Goal: Transaction & Acquisition: Purchase product/service

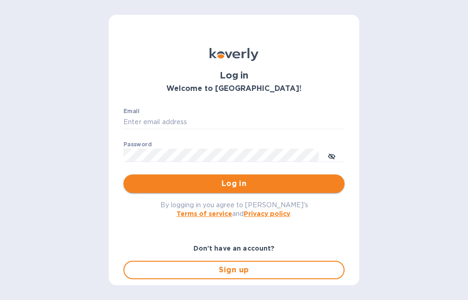
type input "[EMAIL_ADDRESS][DOMAIN_NAME]"
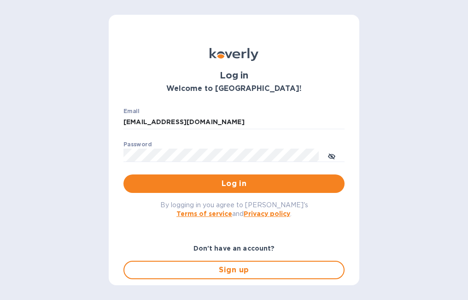
click at [308, 181] on span "Log in" at bounding box center [234, 183] width 206 height 11
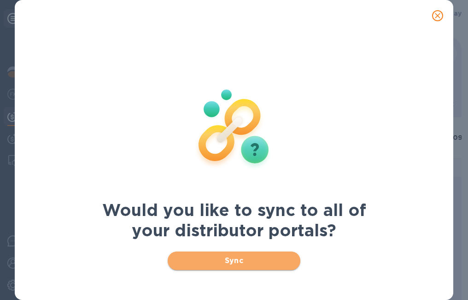
click at [264, 262] on span "Sync" at bounding box center [234, 260] width 118 height 11
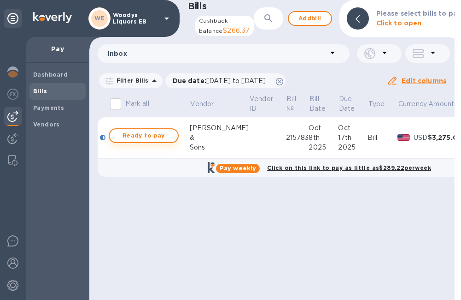
click at [143, 141] on span "Ready to pay" at bounding box center [143, 135] width 53 height 11
checkbox input "true"
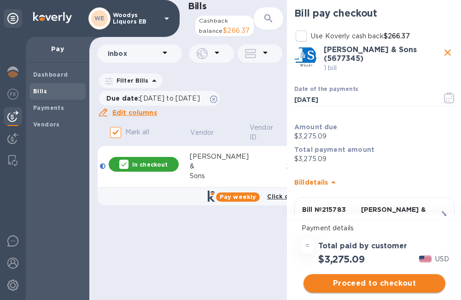
click at [401, 283] on span "Proceed to checkout" at bounding box center [374, 282] width 127 height 11
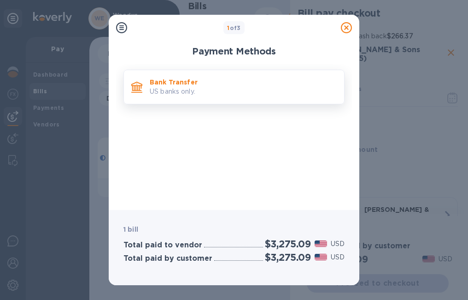
click at [182, 99] on div "Bank Transfer US banks only." at bounding box center [243, 87] width 194 height 26
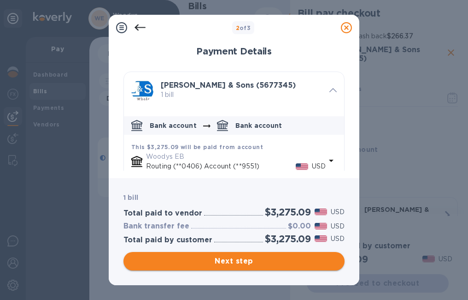
drag, startPoint x: 294, startPoint y: 261, endPoint x: 288, endPoint y: 260, distance: 6.1
click at [294, 260] on span "Next step" at bounding box center [234, 260] width 206 height 11
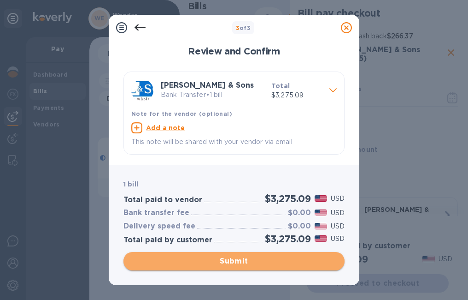
click at [311, 257] on span "Submit" at bounding box center [234, 260] width 206 height 11
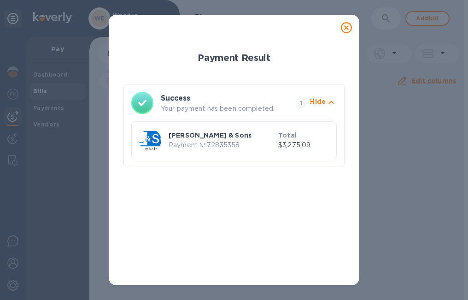
click at [347, 26] on icon at bounding box center [346, 27] width 11 height 11
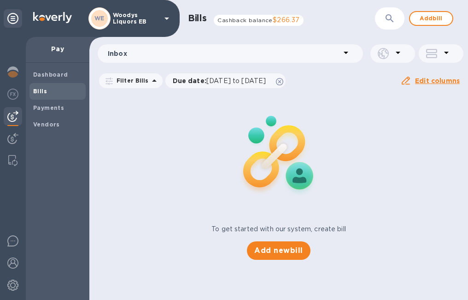
click at [101, 28] on div "WE" at bounding box center [99, 18] width 22 height 22
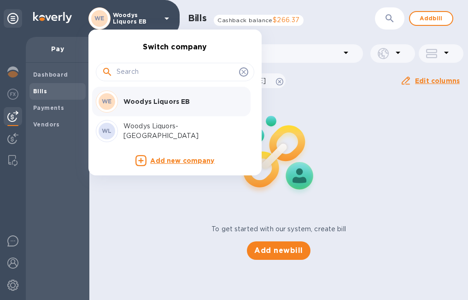
click at [146, 127] on p "Woodys Liquors-[GEOGRAPHIC_DATA]" at bounding box center [181, 130] width 116 height 19
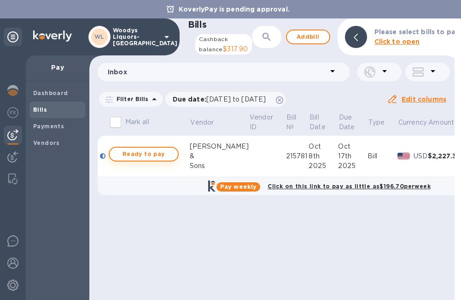
click at [161, 159] on span "Ready to pay" at bounding box center [143, 153] width 53 height 11
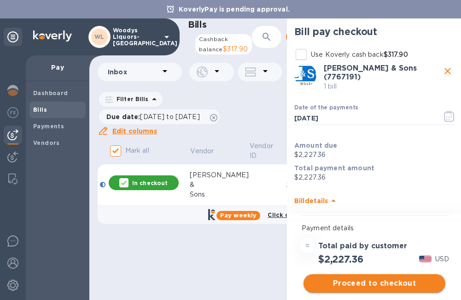
click at [400, 288] on span "Proceed to checkout" at bounding box center [374, 282] width 127 height 11
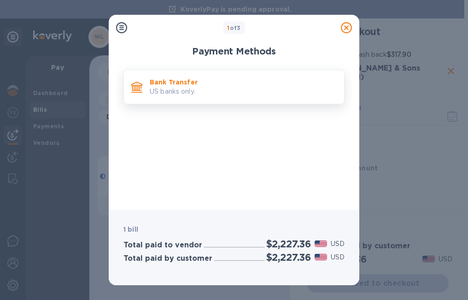
click at [160, 88] on p "US banks only." at bounding box center [243, 92] width 187 height 10
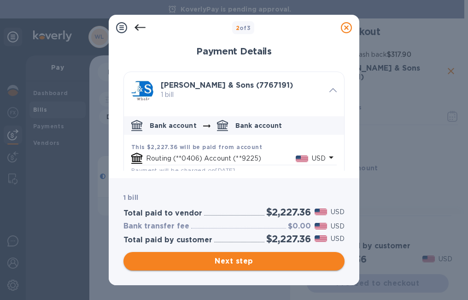
click at [223, 264] on span "Next step" at bounding box center [234, 260] width 206 height 11
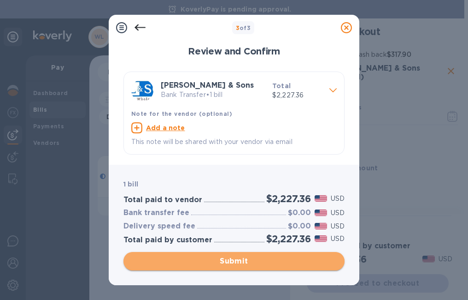
click at [237, 262] on span "Submit" at bounding box center [234, 260] width 206 height 11
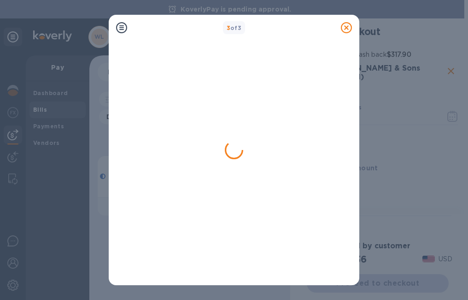
checkbox input "false"
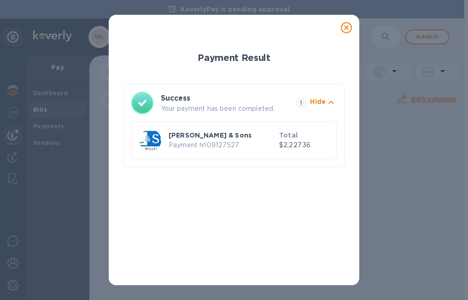
click at [347, 27] on icon at bounding box center [346, 27] width 11 height 11
